Goal: Task Accomplishment & Management: Manage account settings

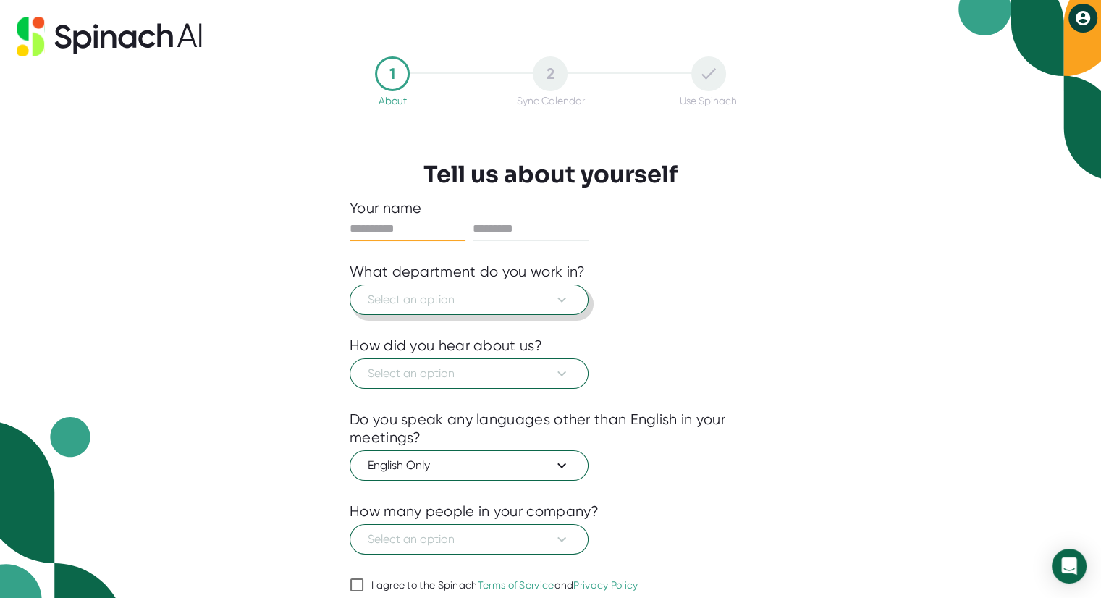
click at [502, 302] on span "Select an option" at bounding box center [469, 299] width 203 height 17
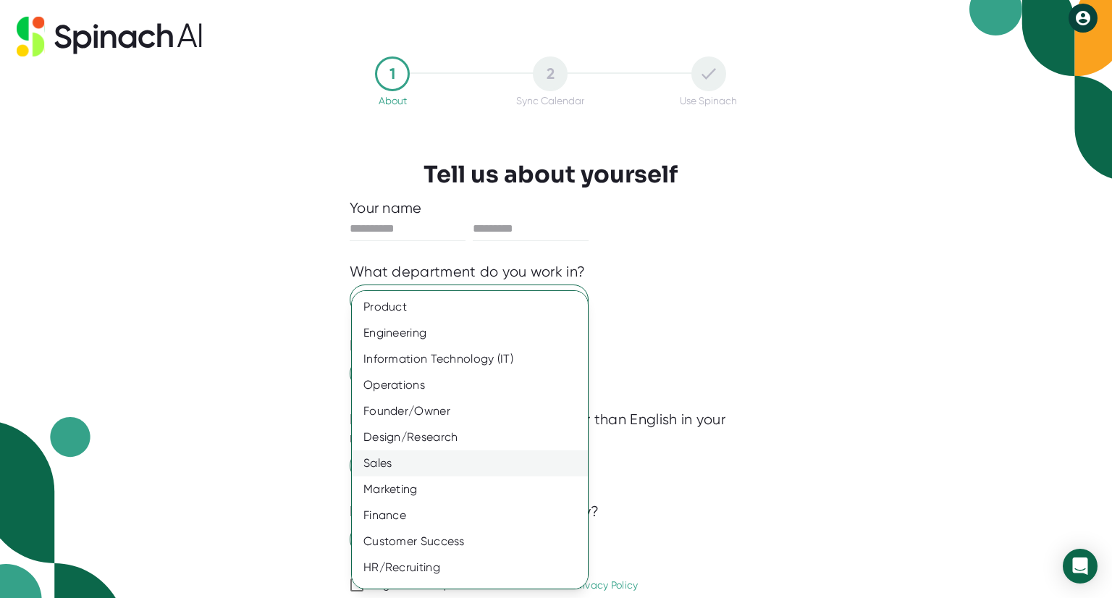
click at [467, 461] on div "Sales" at bounding box center [475, 463] width 247 height 26
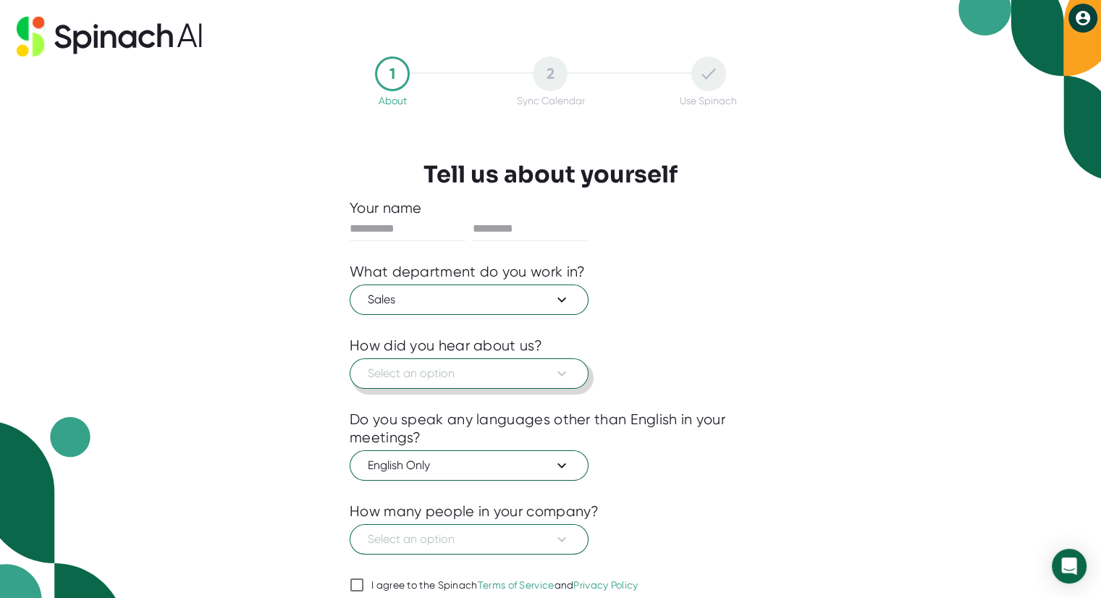
click at [510, 377] on span "Select an option" at bounding box center [469, 373] width 203 height 17
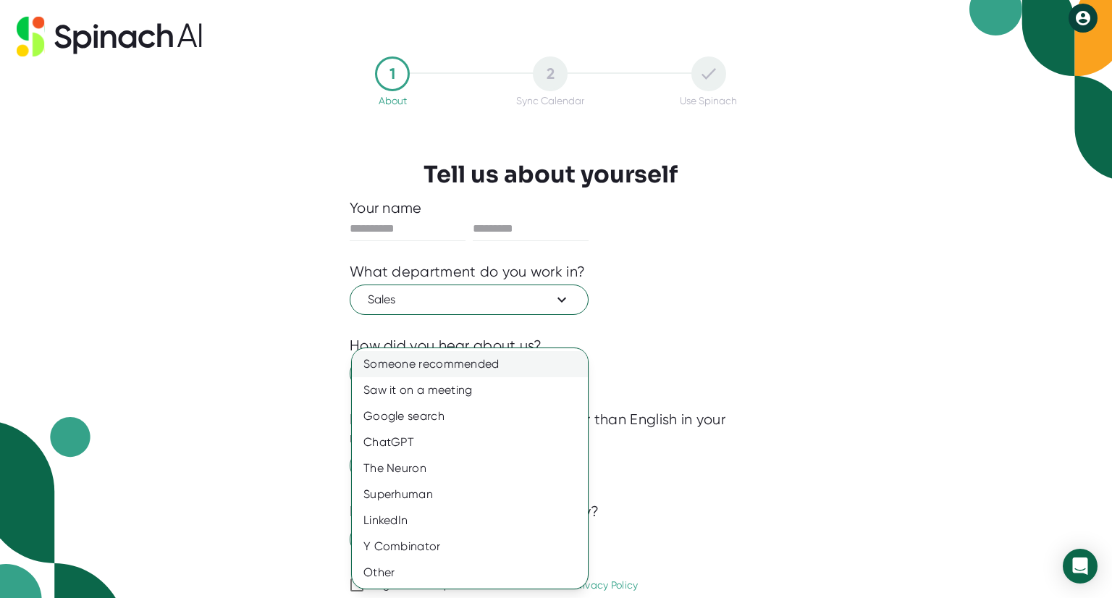
click at [498, 365] on div "Someone recommended" at bounding box center [470, 364] width 236 height 26
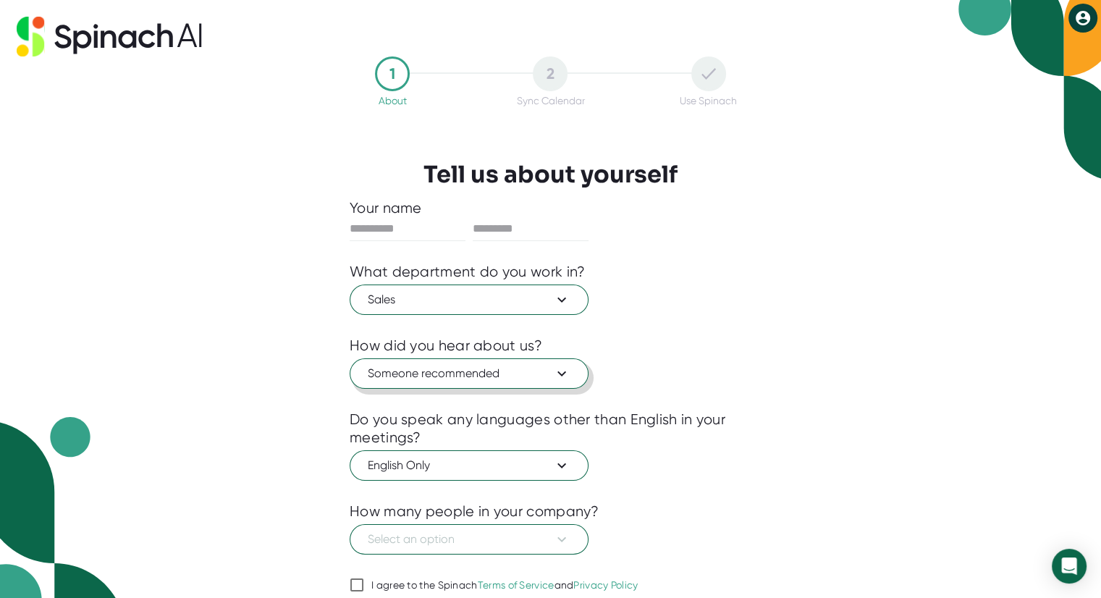
scroll to position [56, 0]
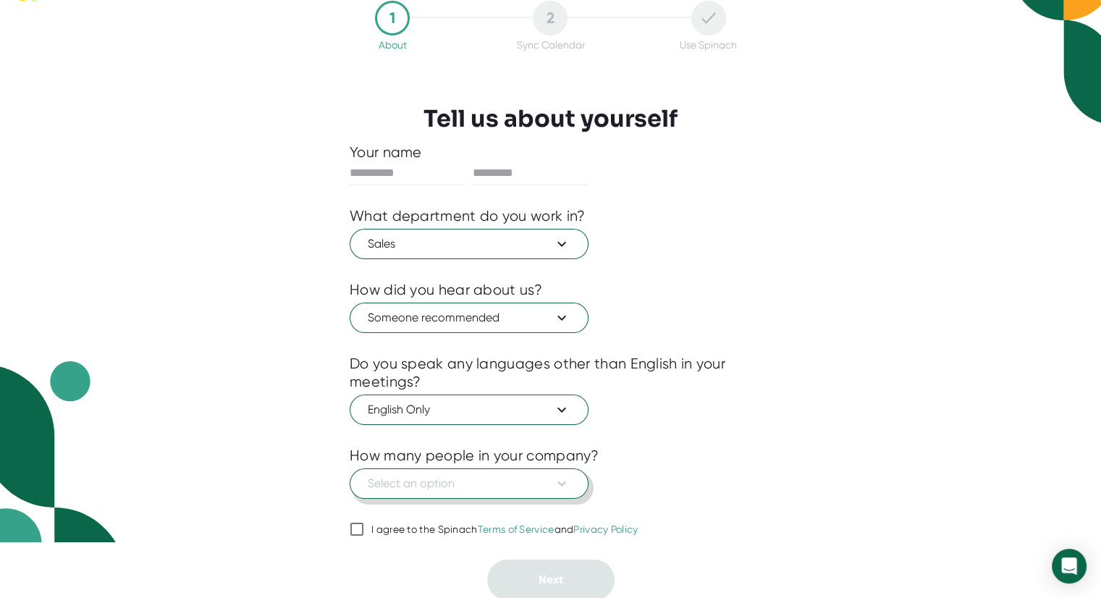
click at [489, 475] on span "Select an option" at bounding box center [469, 483] width 203 height 17
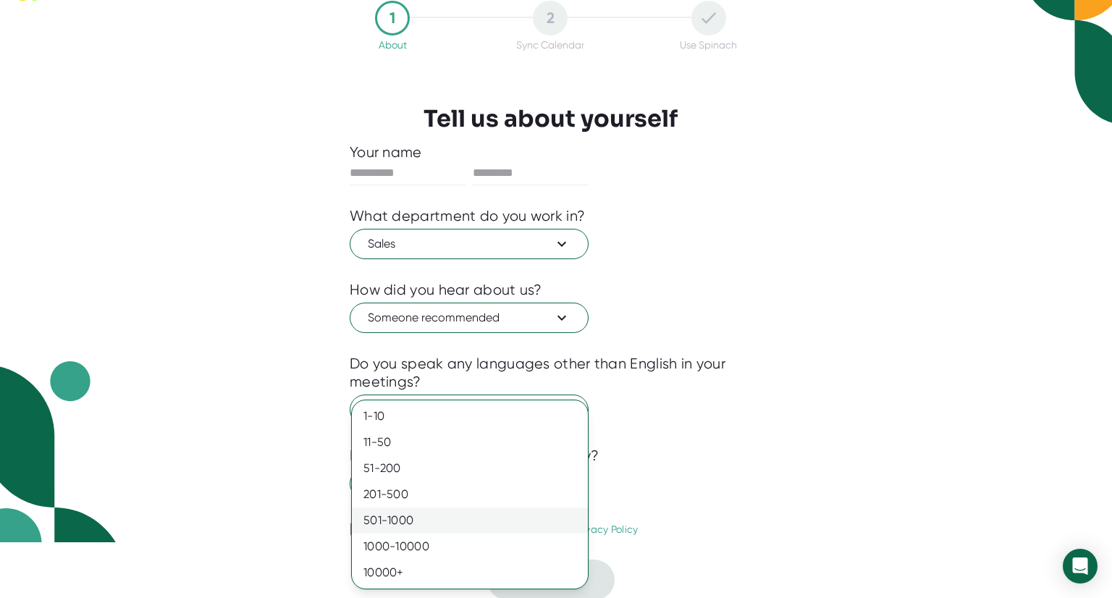
click at [481, 514] on div "501-1000" at bounding box center [470, 520] width 236 height 26
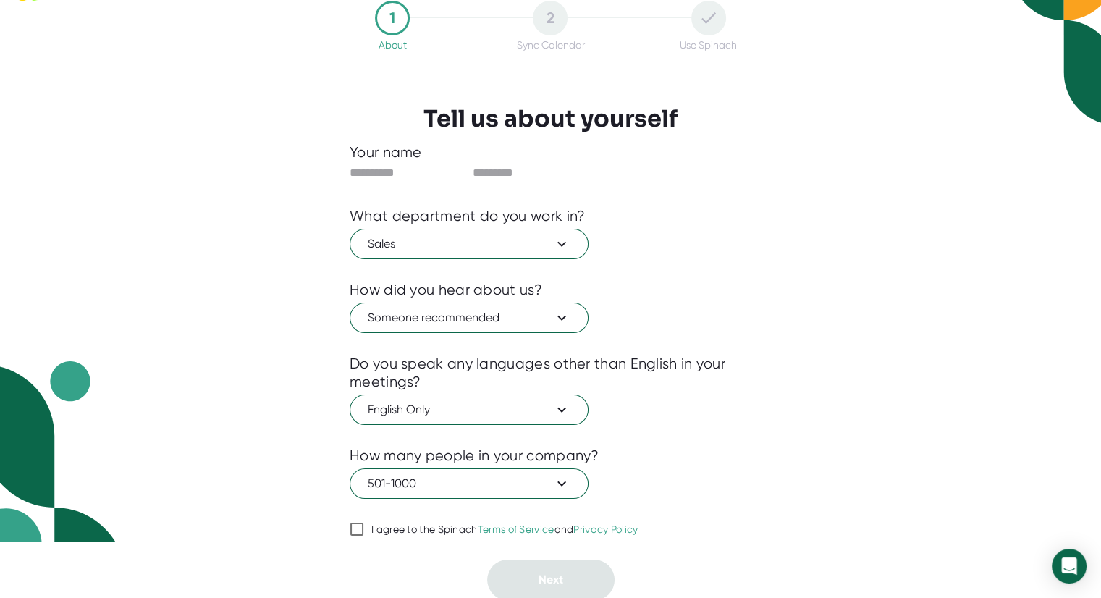
click at [502, 531] on link "Terms of Service" at bounding box center [516, 529] width 77 height 12
click at [364, 531] on input "I agree to the Spinach Terms of Service and Privacy Policy" at bounding box center [357, 528] width 14 height 17
click at [654, 422] on div "English Only" at bounding box center [551, 408] width 402 height 34
click at [365, 523] on icon at bounding box center [356, 528] width 17 height 17
click at [364, 523] on input "I agree to the Spinach Terms of Service and Privacy Policy" at bounding box center [357, 528] width 14 height 17
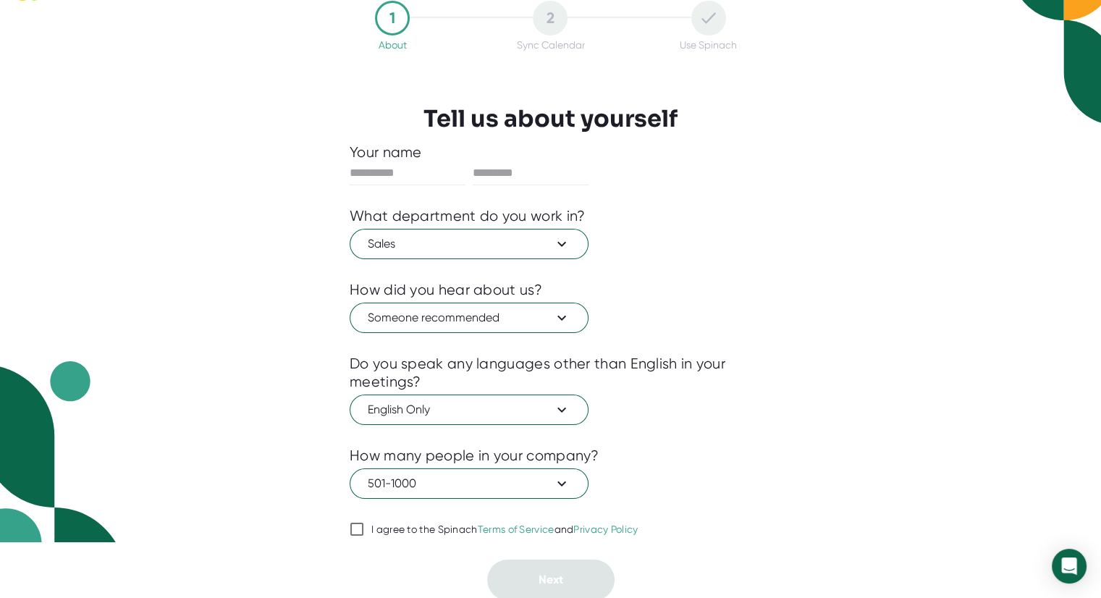
click at [365, 523] on icon at bounding box center [356, 528] width 17 height 17
click at [364, 523] on input "I agree to the Spinach Terms of Service and Privacy Policy" at bounding box center [357, 528] width 14 height 17
click at [609, 523] on link "Privacy Policy" at bounding box center [605, 529] width 64 height 12
click at [364, 521] on input "I agree to the Spinach Terms of Service and Privacy Policy" at bounding box center [357, 528] width 14 height 17
click at [539, 524] on link "Terms of Service" at bounding box center [516, 529] width 77 height 12
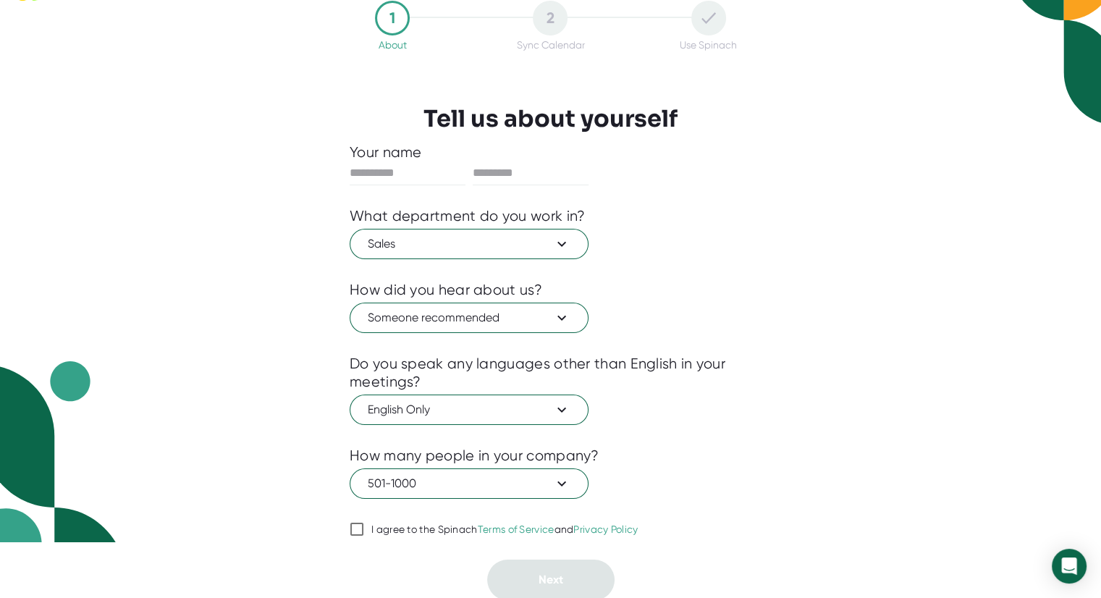
click at [364, 524] on input "I agree to the Spinach Terms of Service and Privacy Policy" at bounding box center [357, 528] width 14 height 17
click at [466, 507] on div at bounding box center [551, 510] width 402 height 22
click at [437, 526] on div "I agree to the Spinach Terms of Service and Privacy Policy" at bounding box center [504, 529] width 267 height 13
click at [364, 526] on input "I agree to the Spinach Terms of Service and Privacy Policy" at bounding box center [357, 528] width 14 height 17
click at [437, 526] on div "I agree to the Spinach Terms of Service and Privacy Policy" at bounding box center [504, 529] width 267 height 13
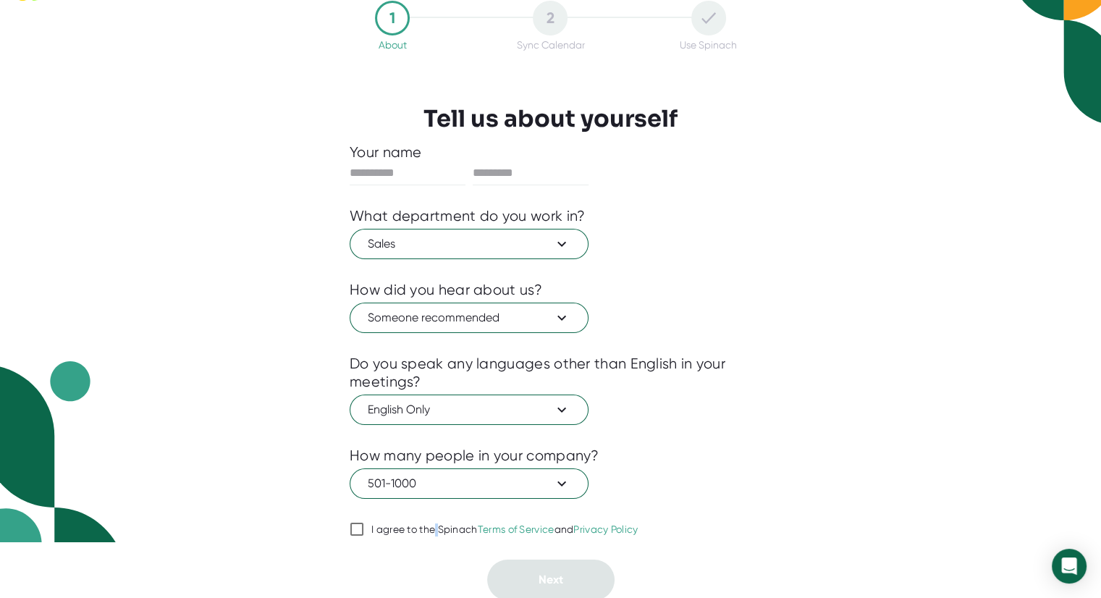
click at [364, 526] on input "I agree to the Spinach Terms of Service and Privacy Policy" at bounding box center [357, 528] width 14 height 17
checkbox input "true"
click at [438, 174] on input "text" at bounding box center [408, 172] width 116 height 23
type input "*"
type input "******"
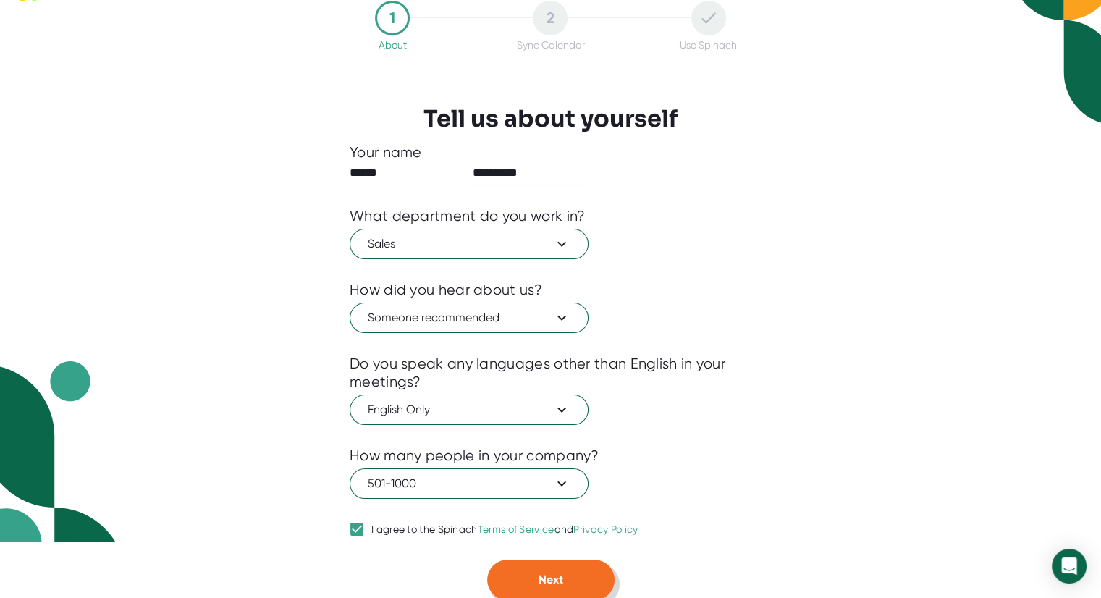
type input "**********"
click at [573, 573] on button "Next" at bounding box center [550, 579] width 127 height 41
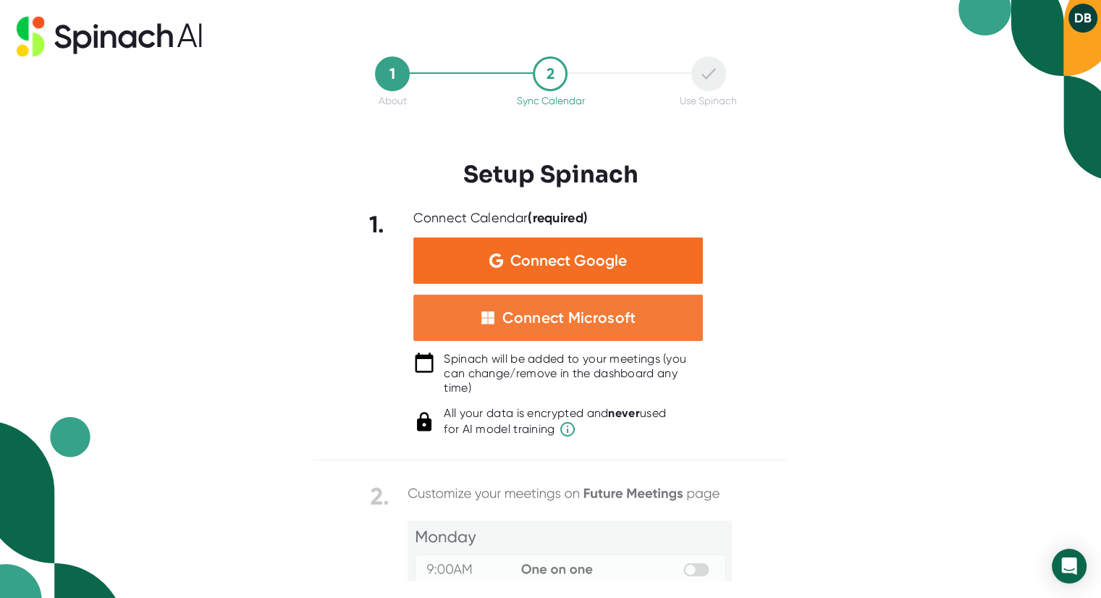
click at [573, 316] on div "Connect Microsoft" at bounding box center [568, 317] width 133 height 19
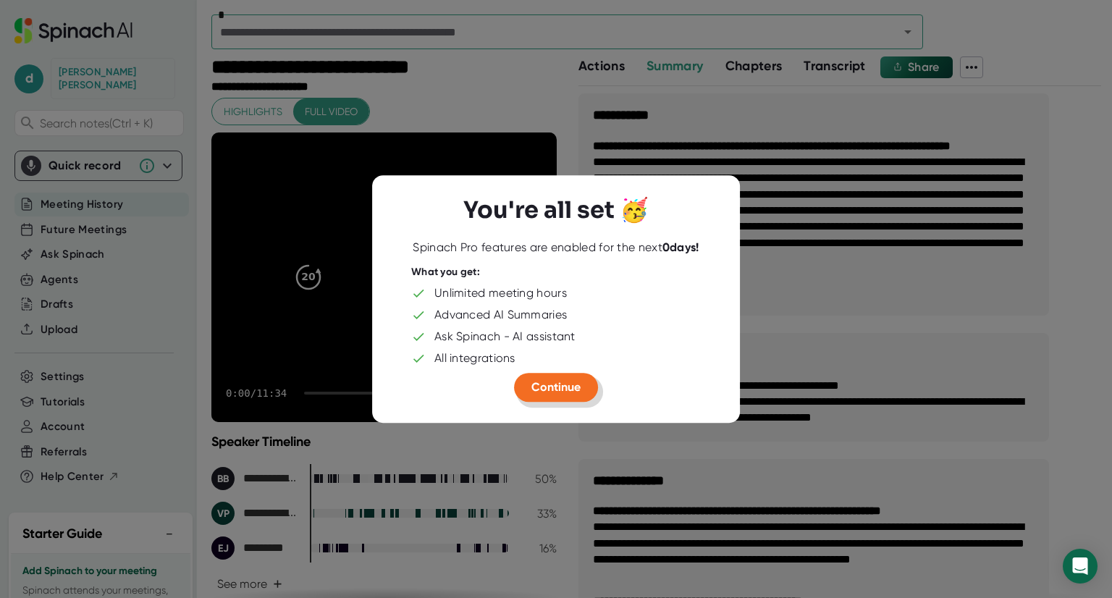
click at [557, 386] on span "Continue" at bounding box center [555, 387] width 49 height 14
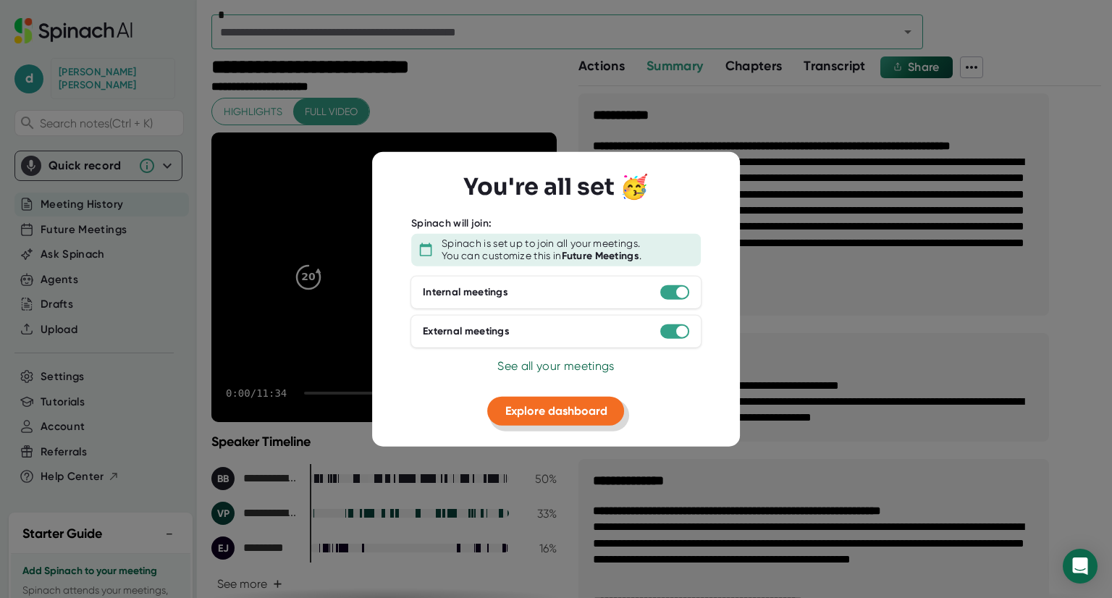
click at [589, 406] on span "Explore dashboard" at bounding box center [556, 410] width 102 height 14
